Goal: Information Seeking & Learning: Learn about a topic

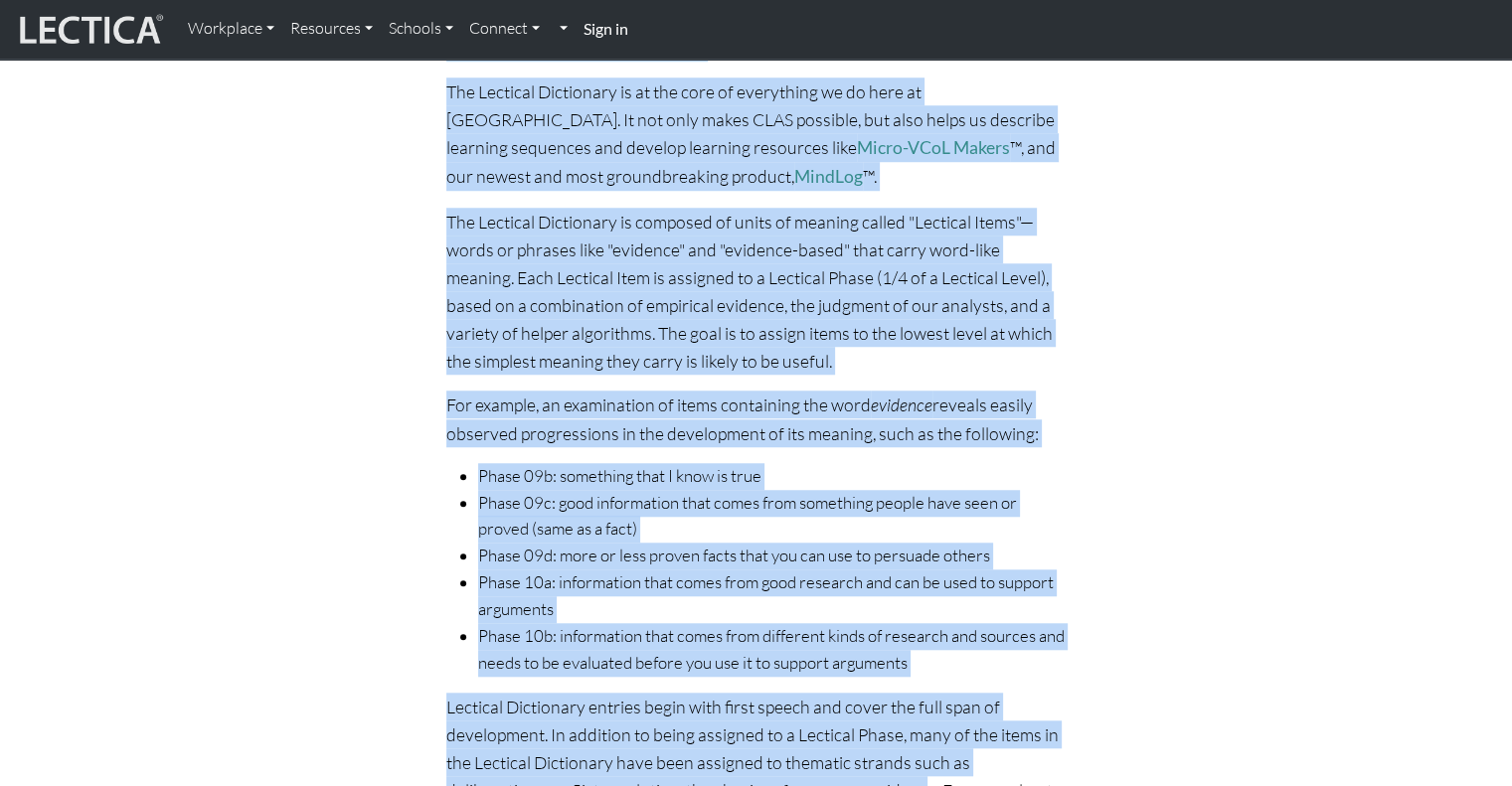
drag, startPoint x: 452, startPoint y: 342, endPoint x: 824, endPoint y: 688, distance: 508.0
click at [823, 743] on div "About CLAS For decades, test developers have attempted to create a generalized …" at bounding box center [757, 150] width 645 height 2925
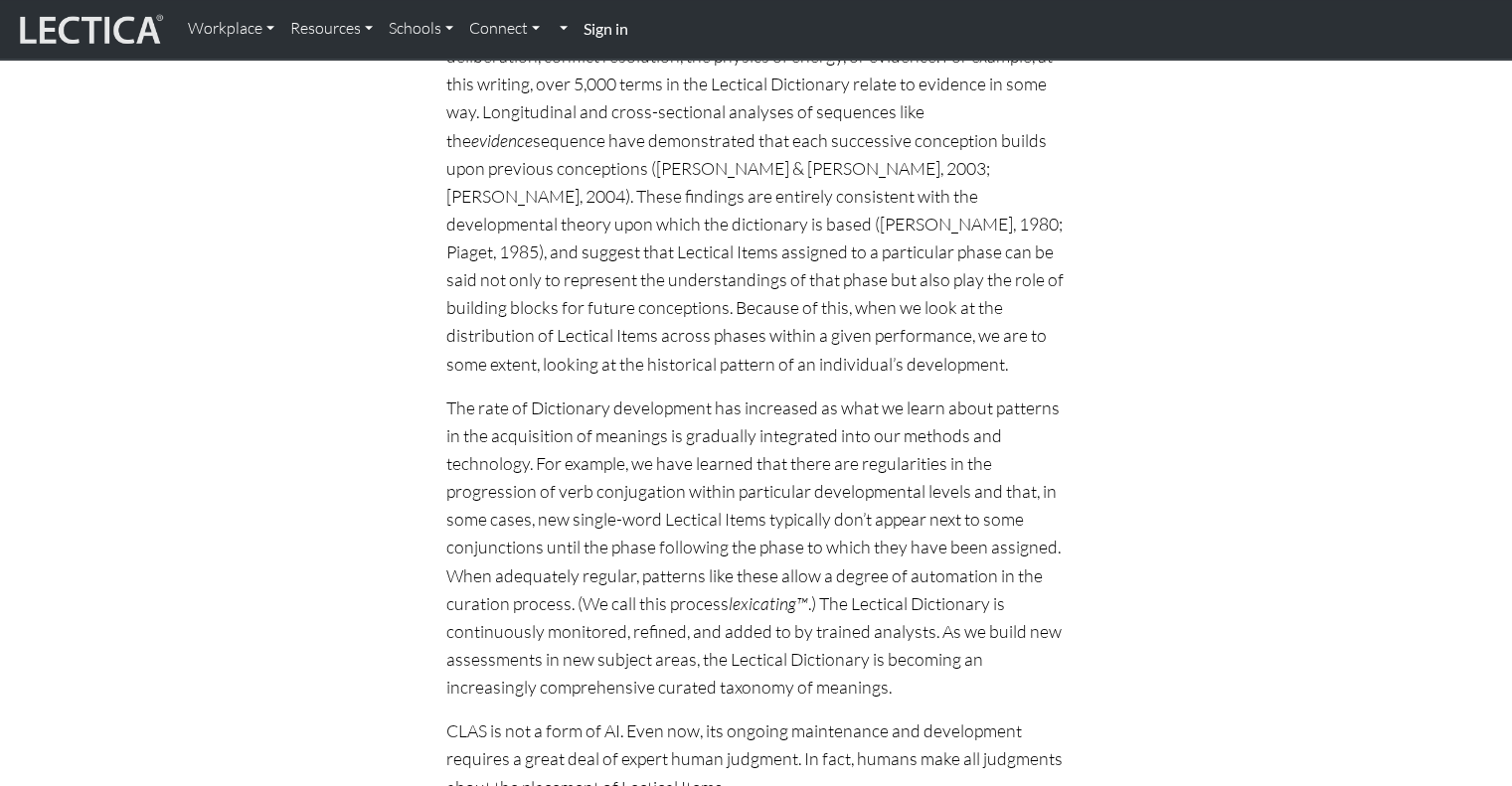
scroll to position [2786, 0]
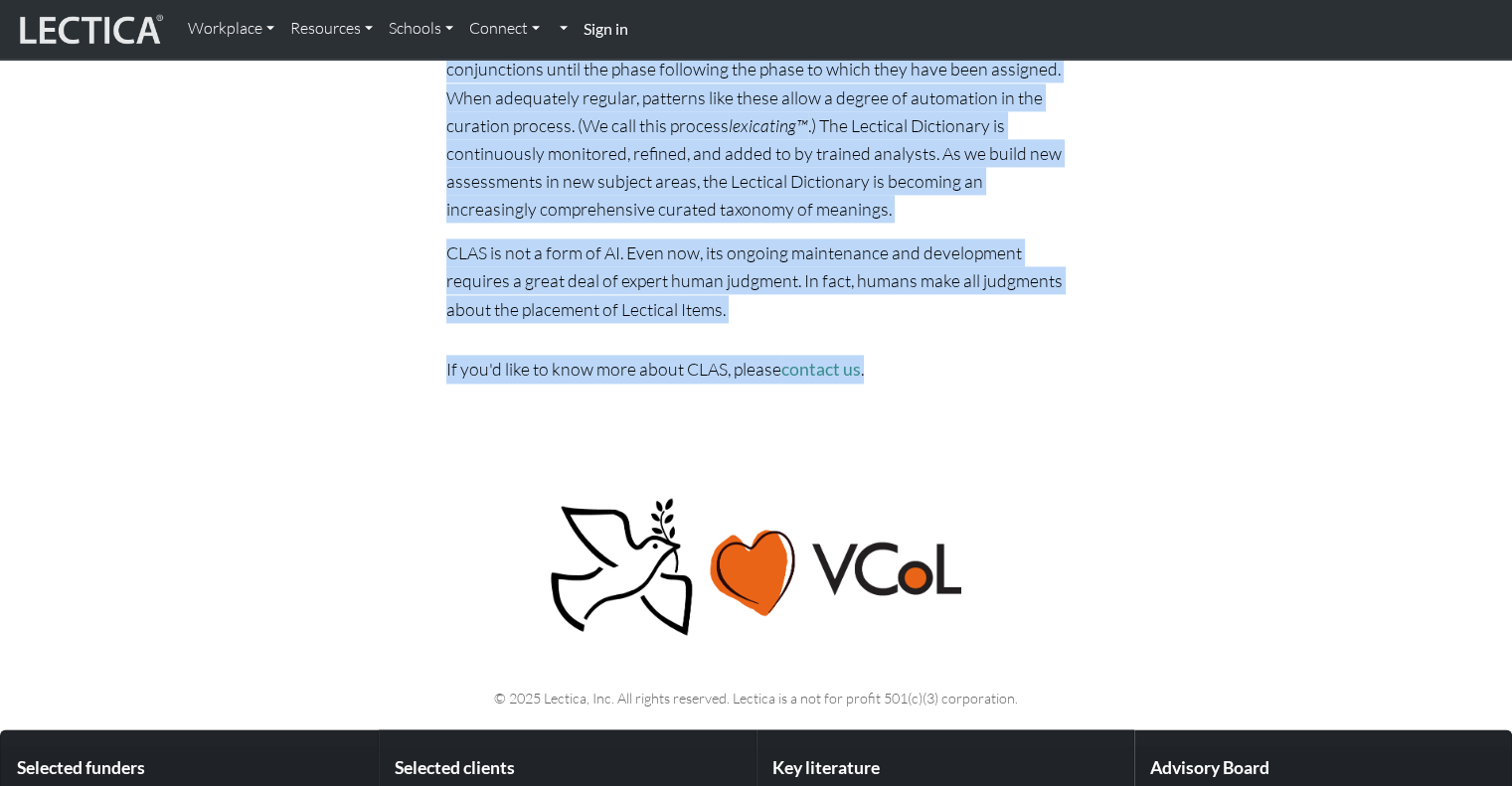
drag, startPoint x: 653, startPoint y: 295, endPoint x: 970, endPoint y: 353, distance: 322.3
copy div "About CLAS For decades, test developers have attempted to create a generalized …"
click at [120, 22] on img at bounding box center [90, 30] width 149 height 38
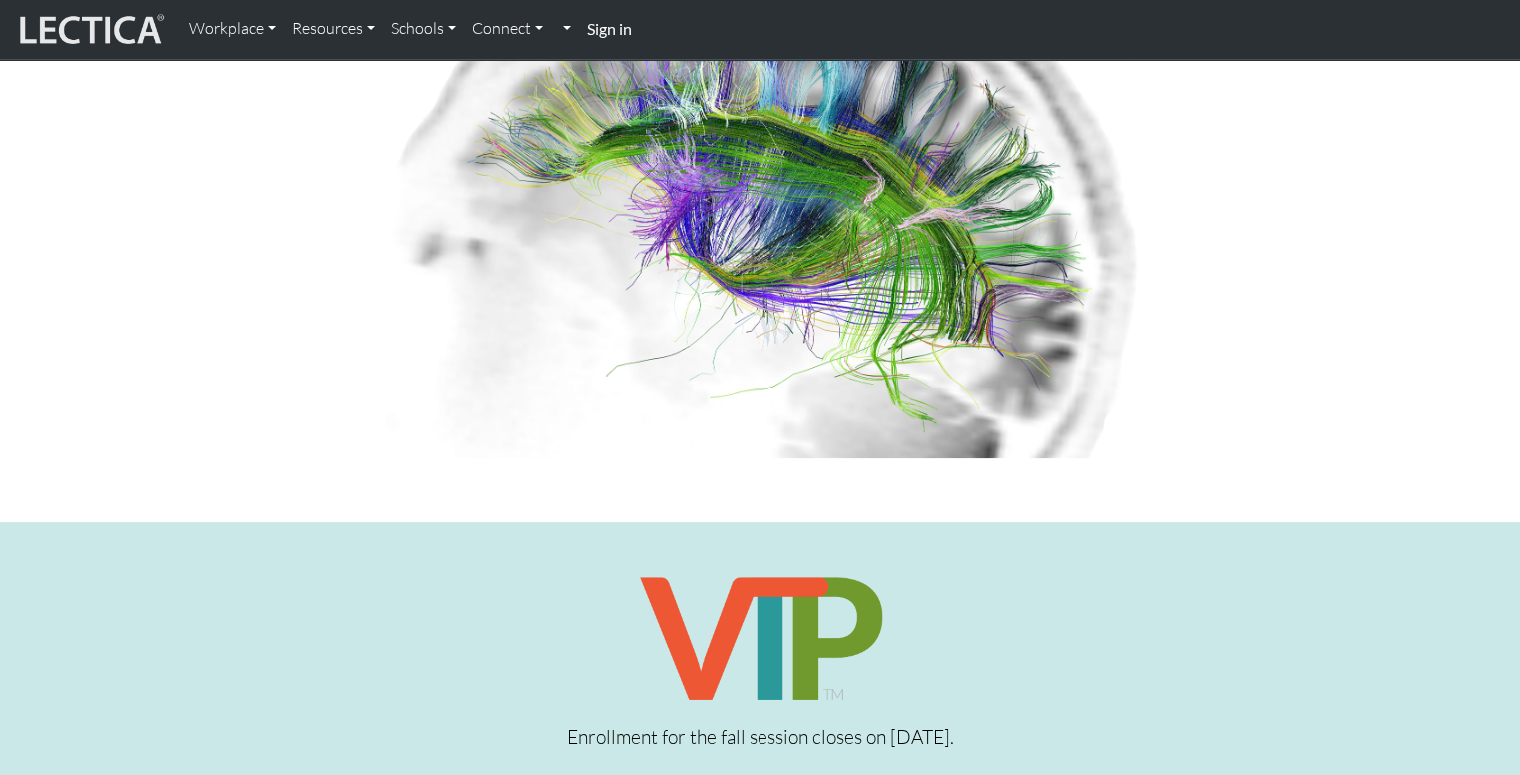
scroll to position [100, 0]
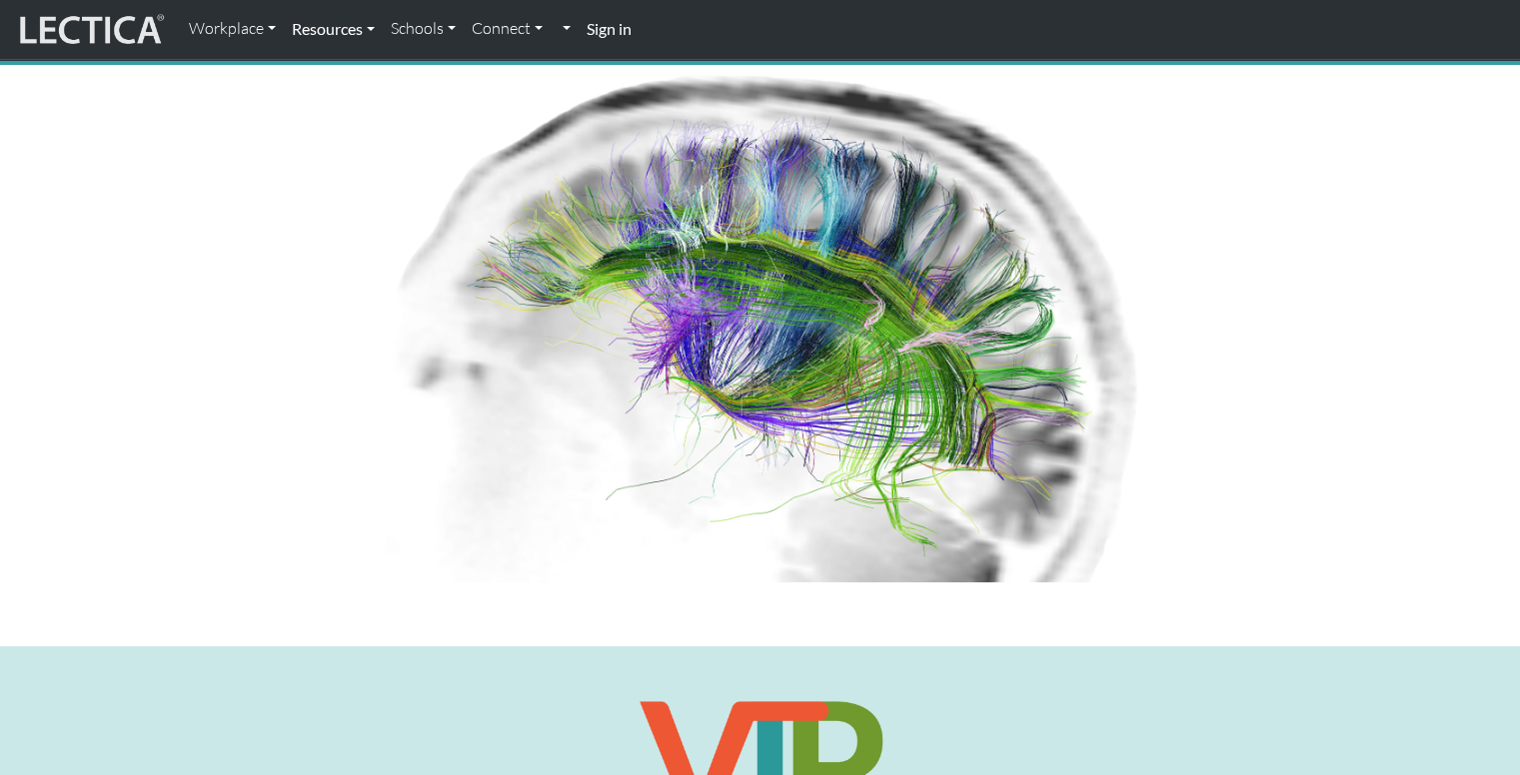
click at [344, 25] on link "Resources" at bounding box center [333, 29] width 99 height 42
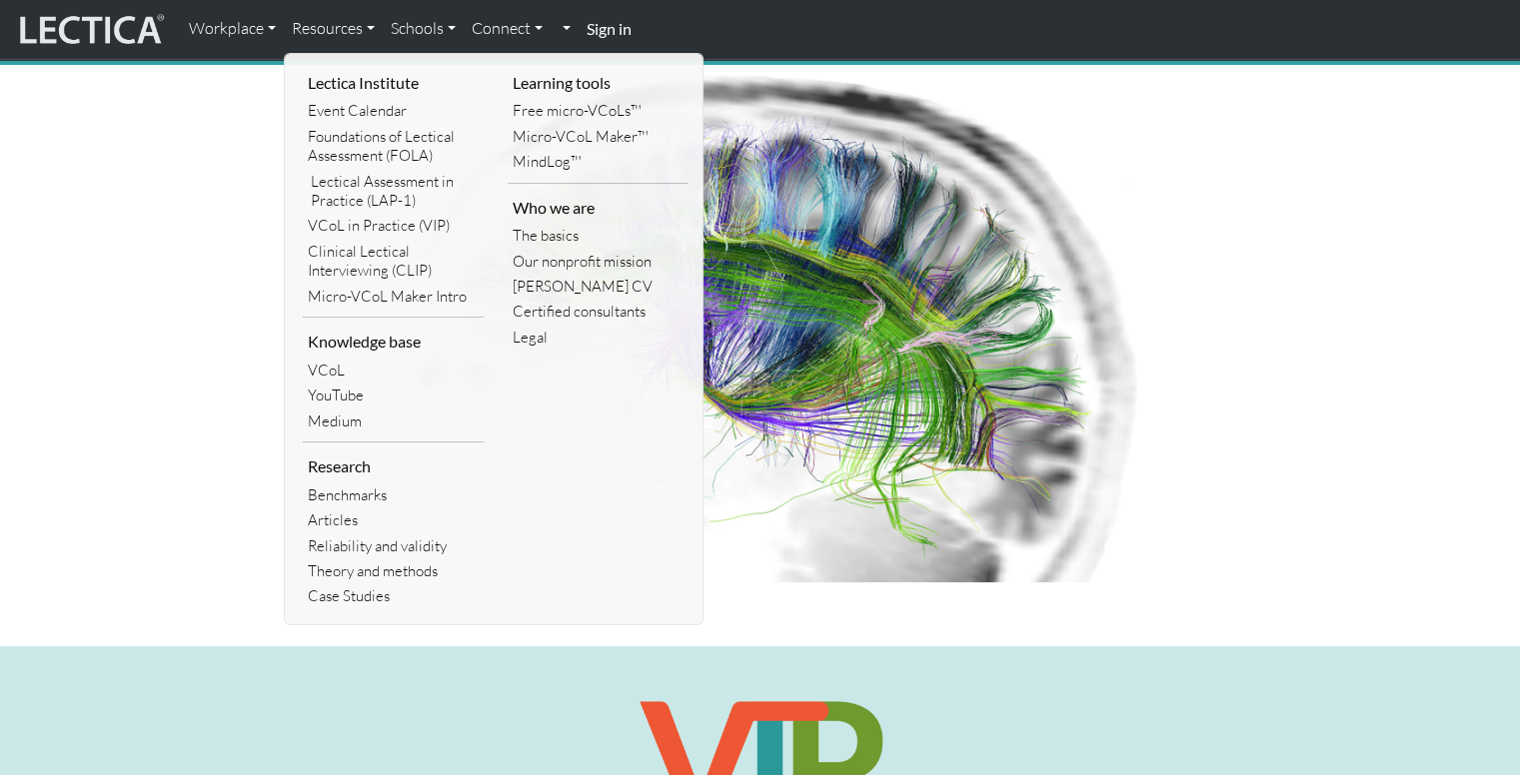
click at [105, 127] on div at bounding box center [760, 332] width 1319 height 534
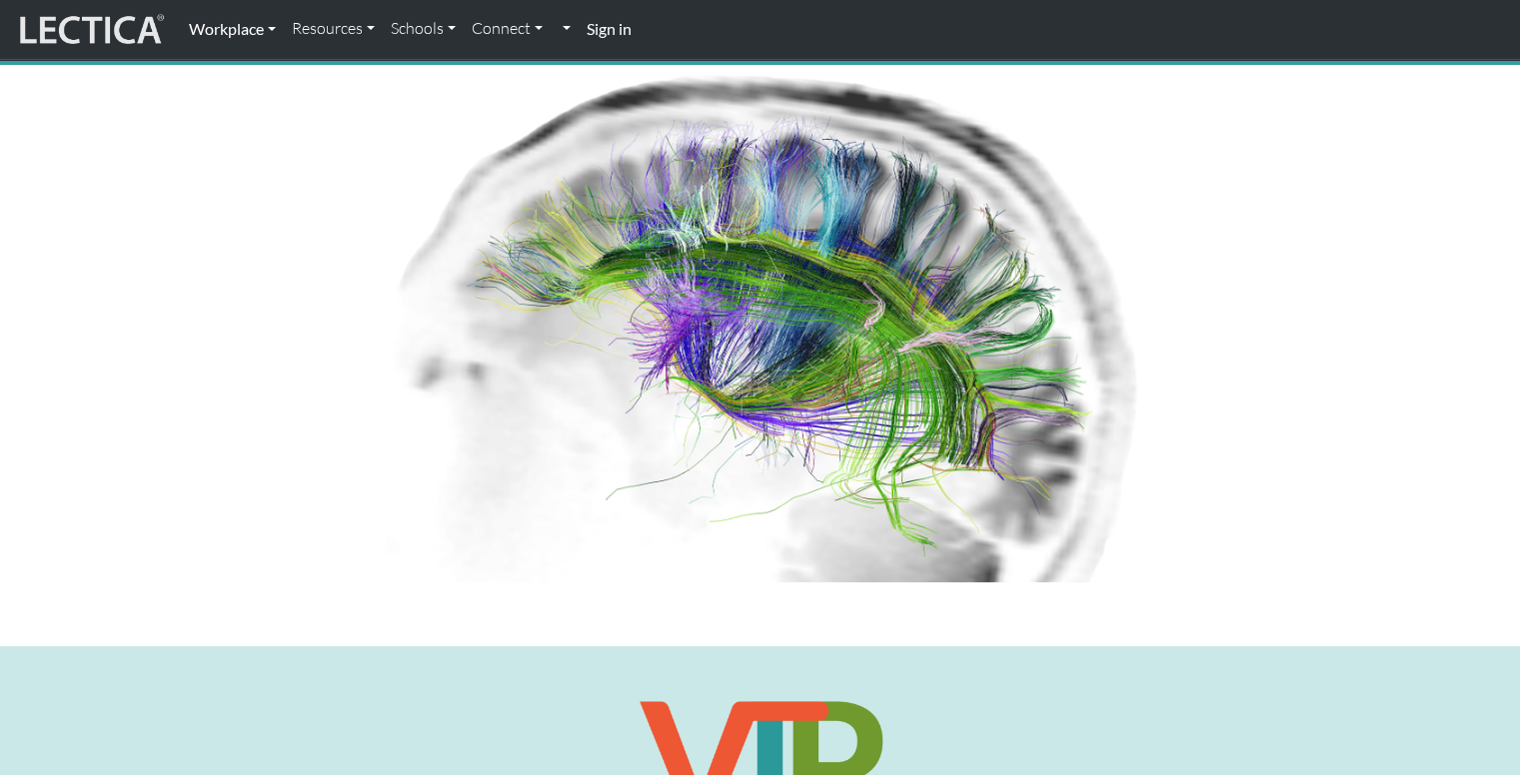
click at [228, 33] on link "Workplace" at bounding box center [232, 29] width 103 height 42
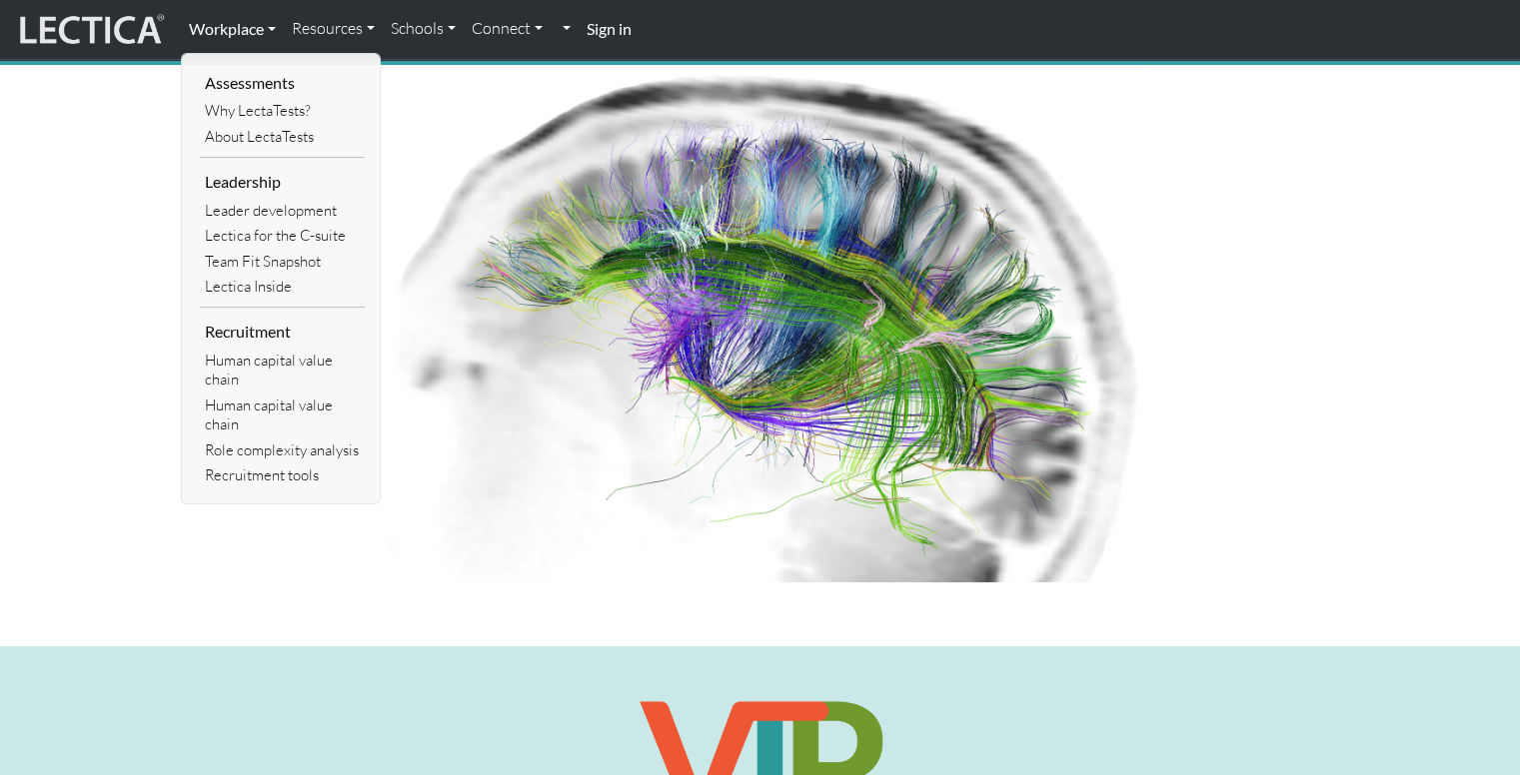
click at [236, 26] on link "Workplace" at bounding box center [232, 29] width 103 height 42
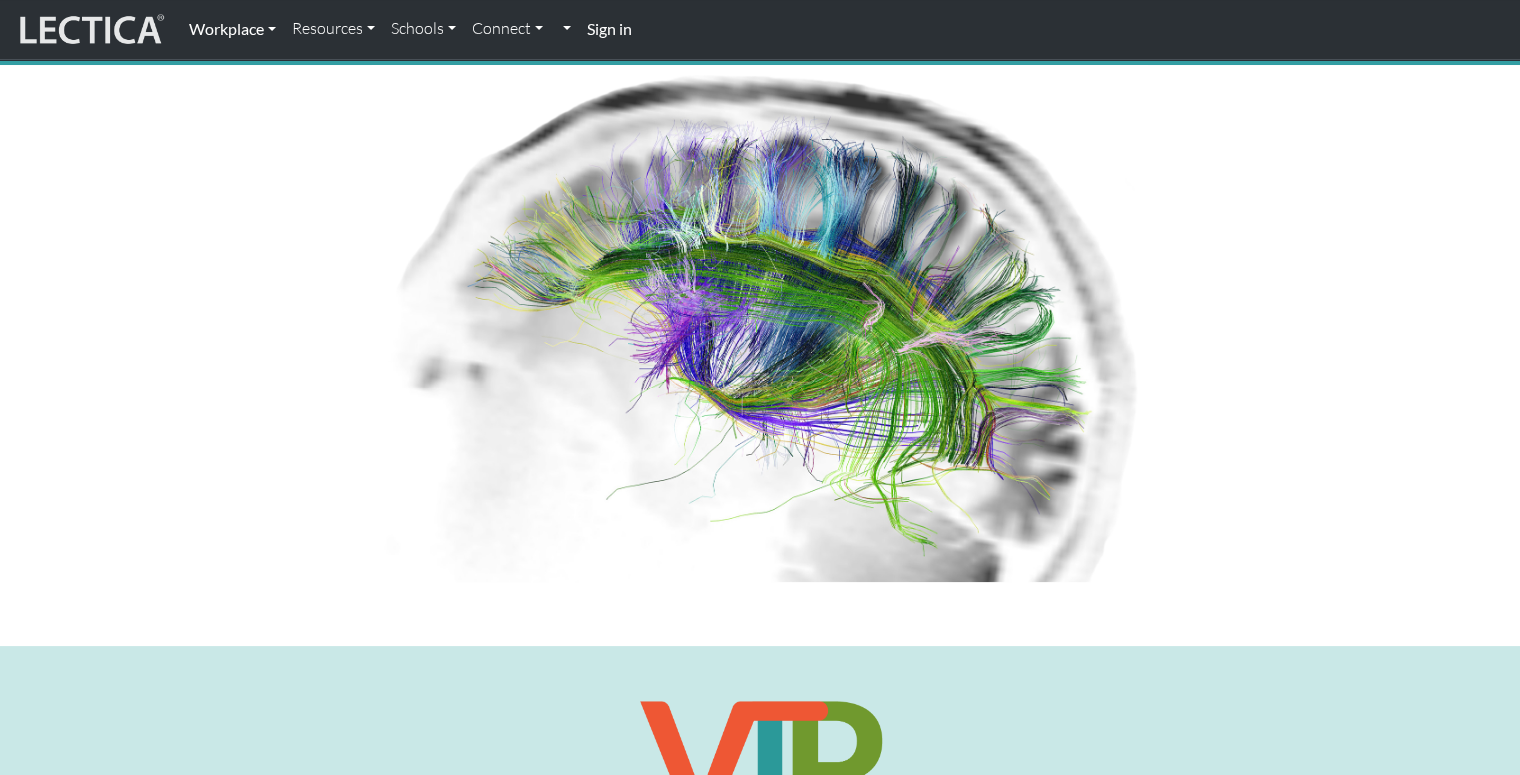
click at [236, 26] on link "Workplace" at bounding box center [232, 29] width 103 height 42
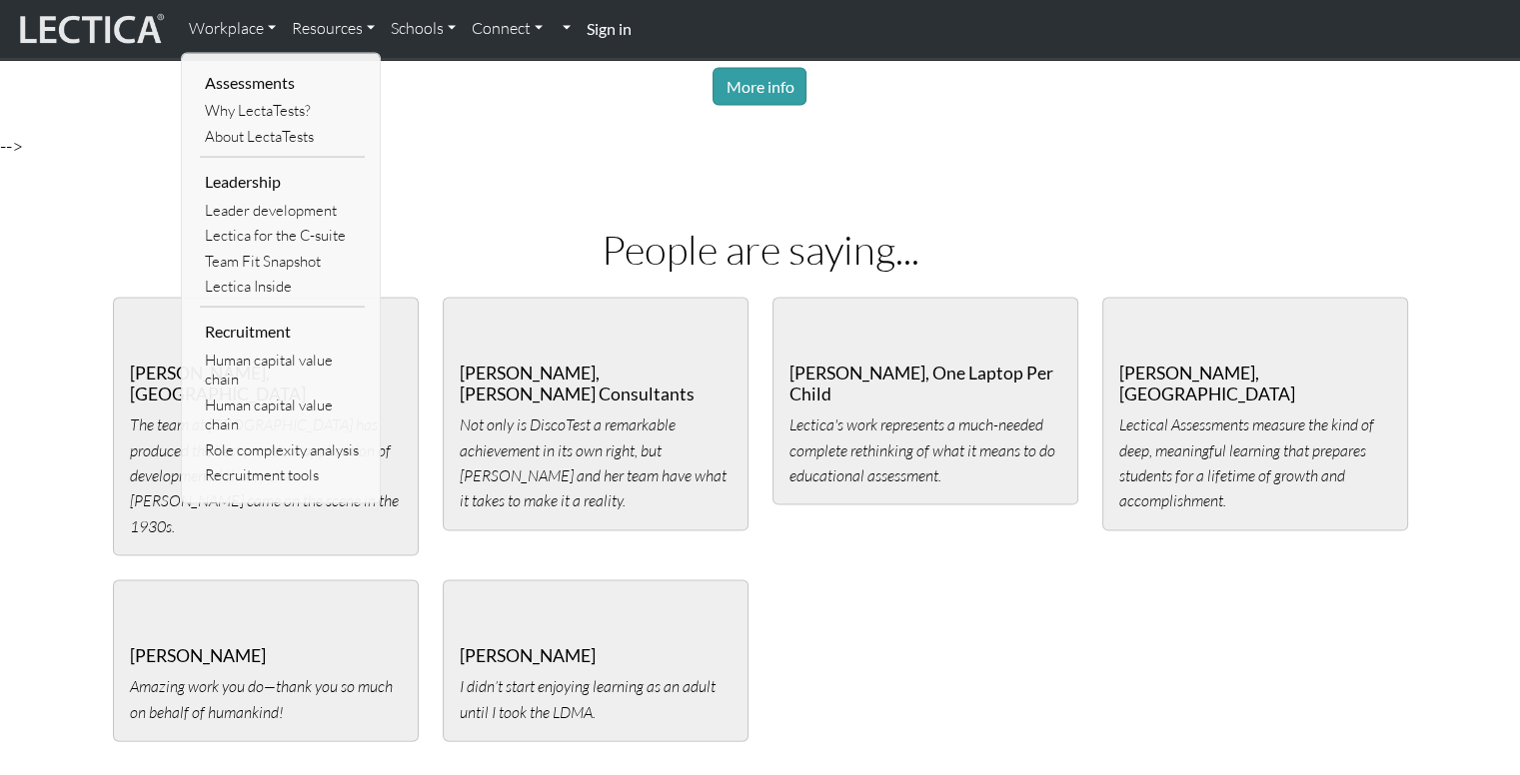
scroll to position [4097, 0]
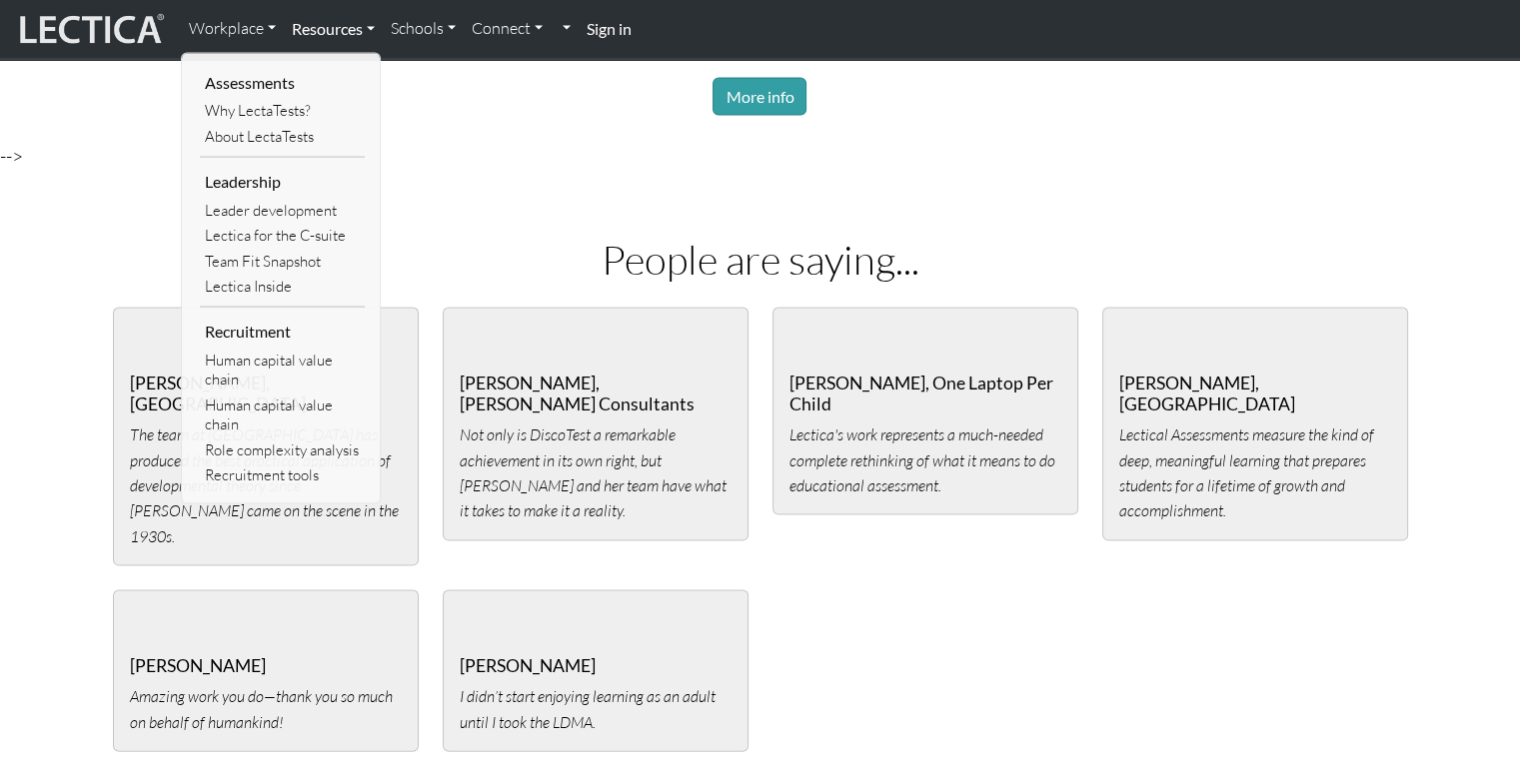
click at [325, 25] on link "Resources" at bounding box center [333, 29] width 99 height 42
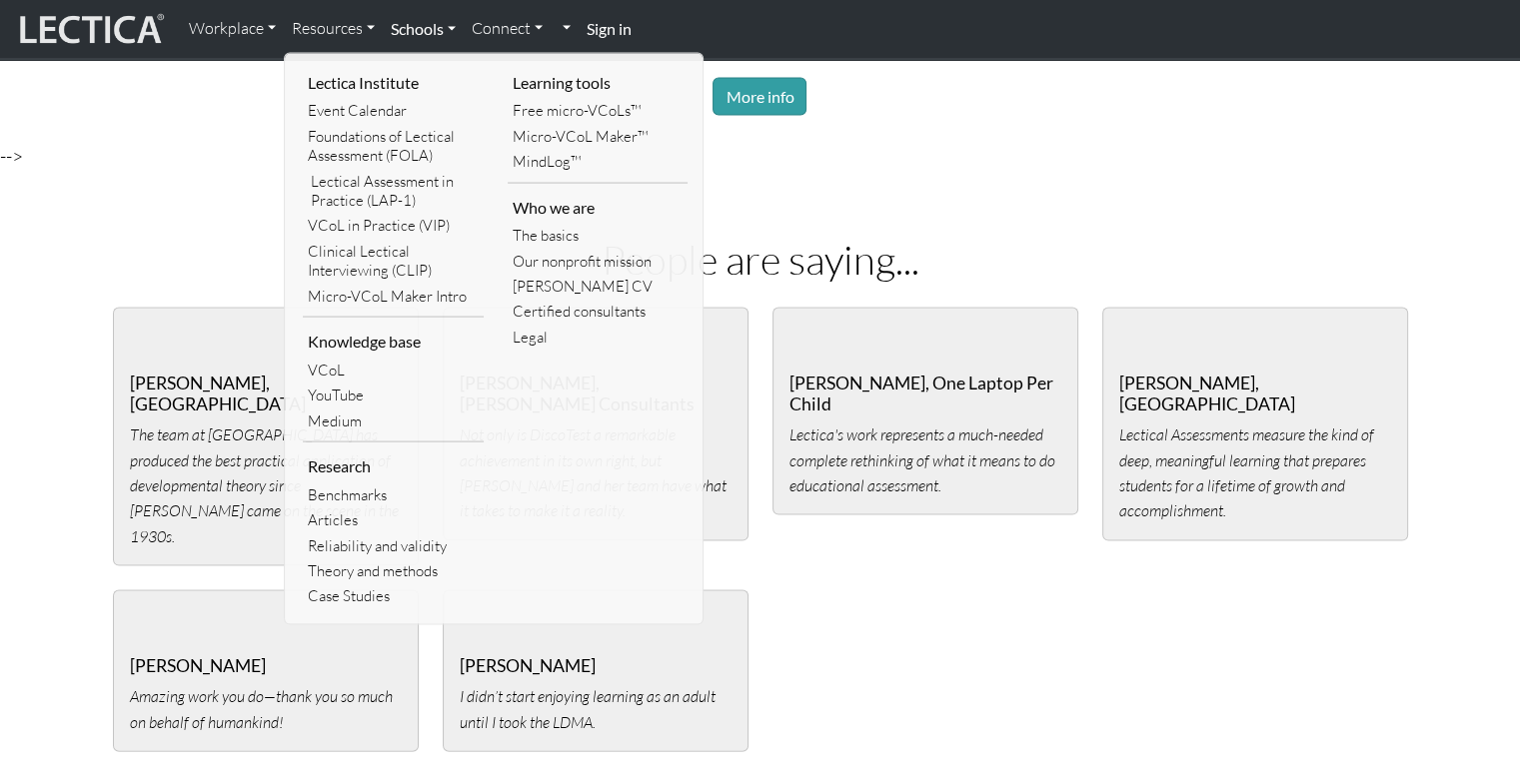
click at [425, 27] on link "Schools" at bounding box center [423, 29] width 81 height 42
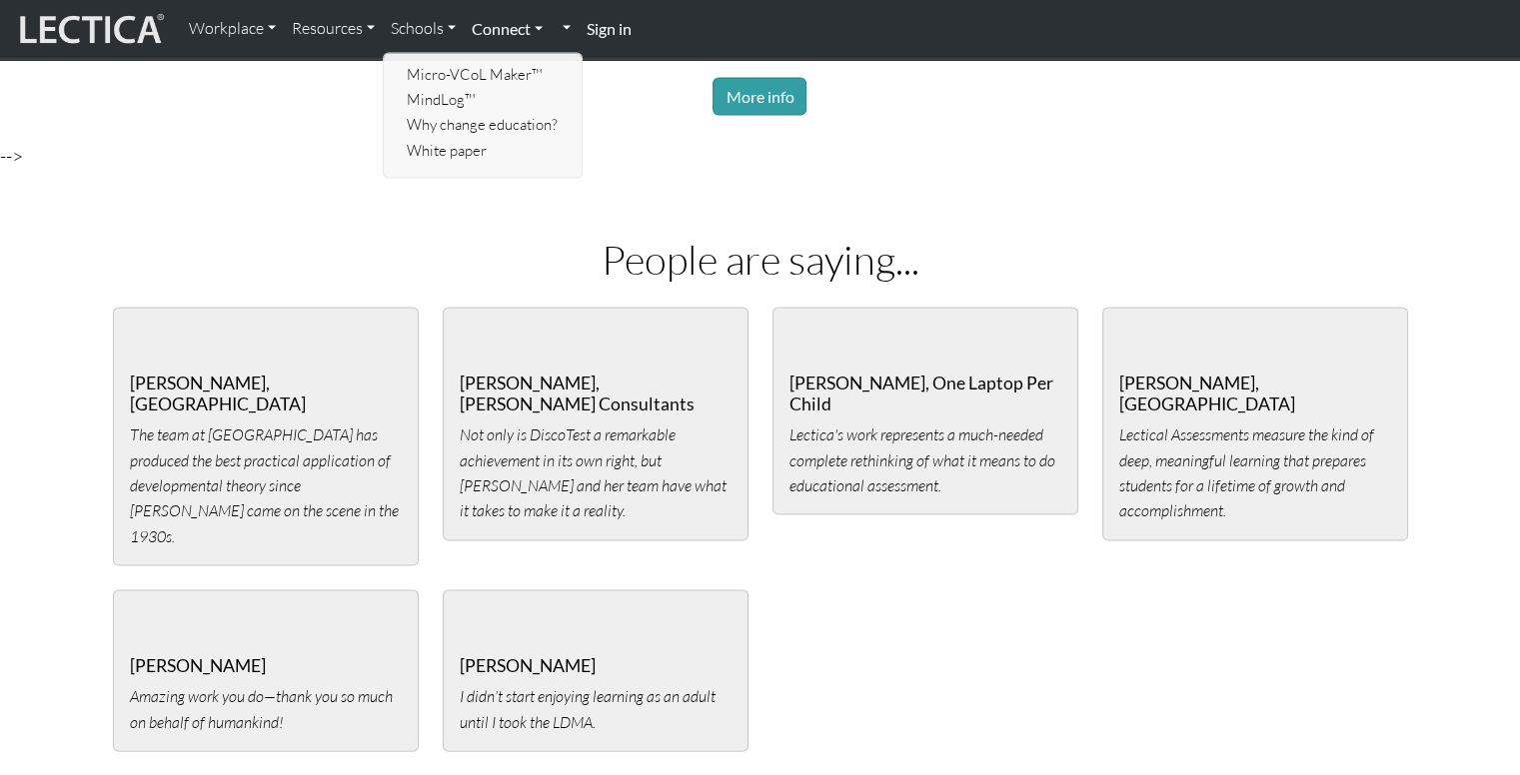
click at [519, 19] on link "Connect" at bounding box center [507, 29] width 87 height 42
